Goal: Navigation & Orientation: Find specific page/section

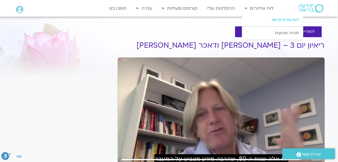
click at [278, 20] on link "לוח שידורים יומי" at bounding box center [272, 20] width 61 height 13
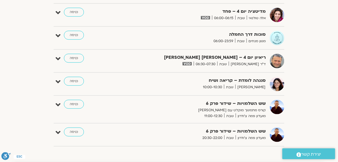
scroll to position [89, 0]
